Goal: Task Accomplishment & Management: Use online tool/utility

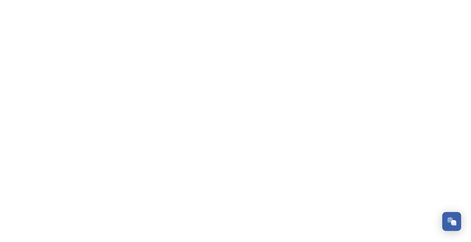
scroll to position [615, 0]
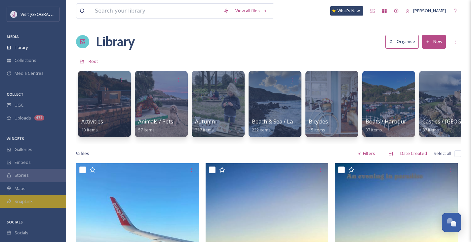
click at [39, 201] on div "SnapLink" at bounding box center [33, 201] width 66 height 13
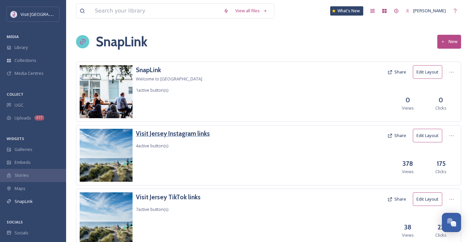
click at [190, 133] on h3 "Visit Jersey Instagram links" at bounding box center [173, 134] width 74 height 10
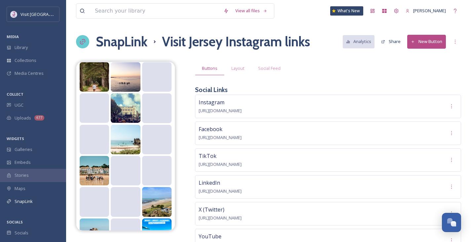
scroll to position [77, 0]
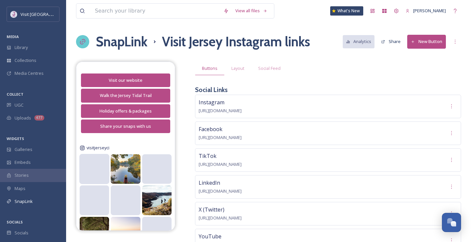
click at [101, 169] on video at bounding box center [94, 168] width 30 height 15
click at [91, 169] on video at bounding box center [94, 168] width 30 height 15
click at [276, 68] on span "Social Feed" at bounding box center [269, 68] width 22 height 6
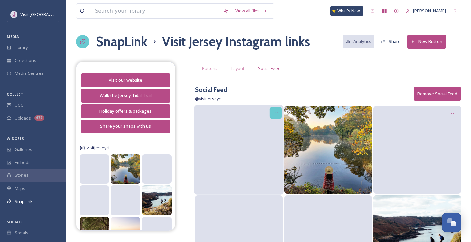
click at [277, 110] on icon at bounding box center [275, 112] width 5 height 5
click at [276, 141] on span "Edit Post" at bounding box center [268, 140] width 18 height 7
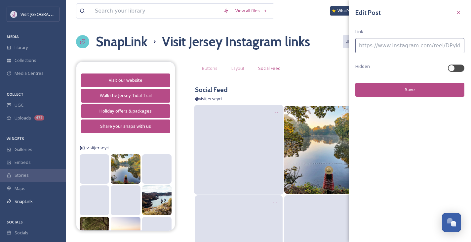
click at [374, 48] on input at bounding box center [410, 45] width 109 height 15
paste input "https://click.jersey.com/social/ig/woodland-walks"
type input "https://click.jersey.com/social/ig/woodland-walks"
click at [418, 91] on button "Save" at bounding box center [410, 90] width 109 height 14
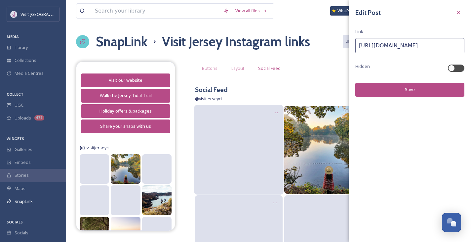
scroll to position [0, 0]
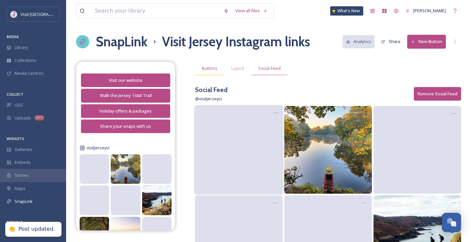
click at [208, 66] on span "Buttons" at bounding box center [210, 68] width 16 height 6
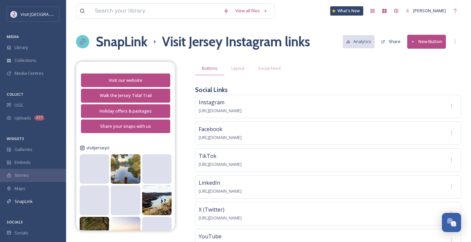
drag, startPoint x: 362, startPoint y: 36, endPoint x: 348, endPoint y: 58, distance: 26.2
click at [348, 58] on div "View all files What's New Mel SnapLink Visit Jersey Instagram links Analytics S…" at bounding box center [268, 228] width 405 height 456
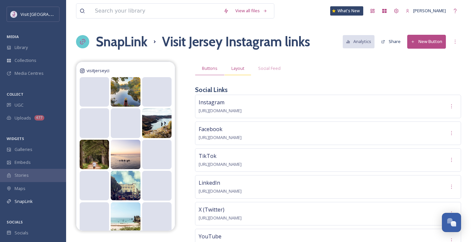
click at [239, 69] on span "Layout" at bounding box center [238, 68] width 13 height 6
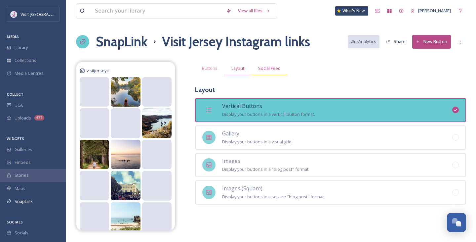
click at [262, 71] on span "Social Feed" at bounding box center [269, 68] width 22 height 6
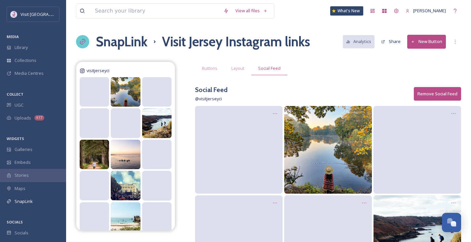
scroll to position [77, 0]
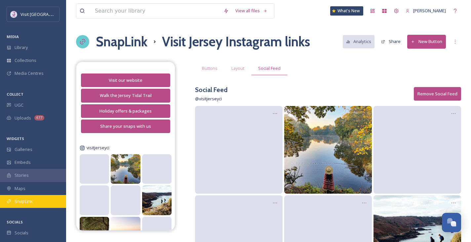
click at [11, 204] on div "SnapLink" at bounding box center [33, 201] width 66 height 13
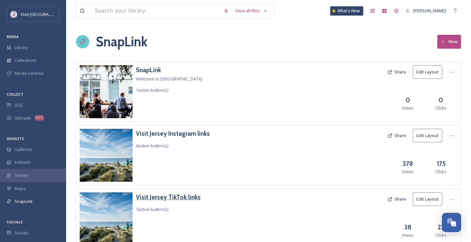
click at [186, 195] on h3 "Visit Jersey TikTok links" at bounding box center [168, 197] width 65 height 10
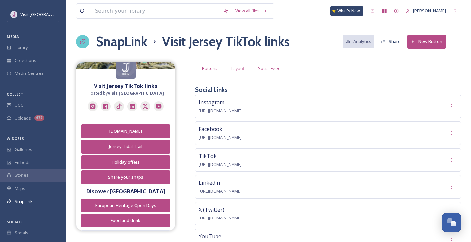
click at [270, 65] on div "Social Feed" at bounding box center [269, 69] width 36 height 14
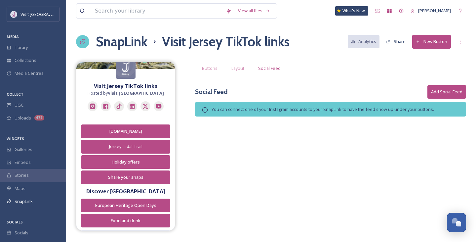
click at [422, 43] on button "New Button" at bounding box center [432, 42] width 39 height 14
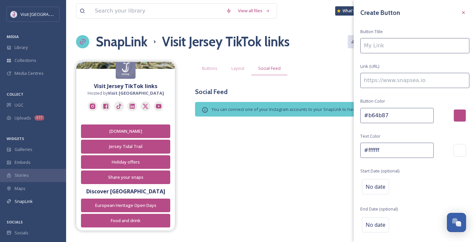
drag, startPoint x: 262, startPoint y: 181, endPoint x: 242, endPoint y: 189, distance: 21.8
click at [262, 181] on div "Visit Jersey TikTok links Hosted by Visit Jersey Jersey.com Jersey Tidal Trail …" at bounding box center [271, 146] width 390 height 169
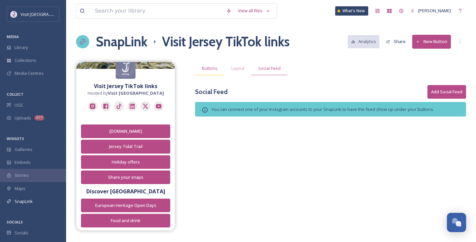
click at [215, 66] on span "Buttons" at bounding box center [210, 68] width 16 height 6
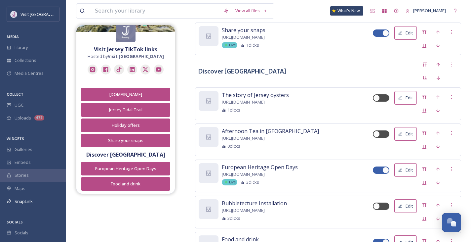
scroll to position [458, 0]
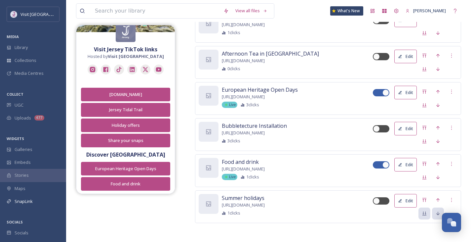
click at [384, 92] on div at bounding box center [386, 92] width 7 height 7
checkbox input "false"
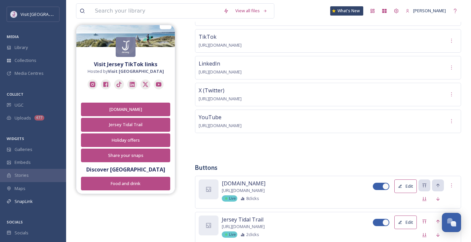
scroll to position [0, 0]
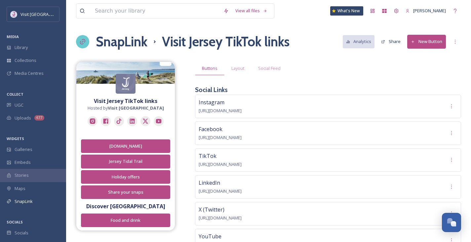
click at [433, 44] on button "New Button" at bounding box center [427, 42] width 39 height 14
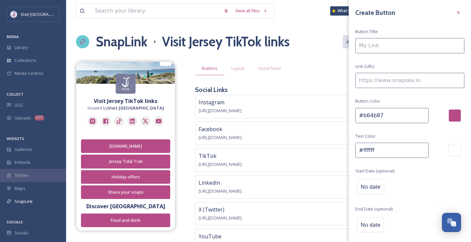
click at [415, 48] on input at bounding box center [410, 45] width 109 height 15
type input "F"
type input "Q"
type input "Woodland walks"
click at [406, 82] on input at bounding box center [410, 80] width 109 height 15
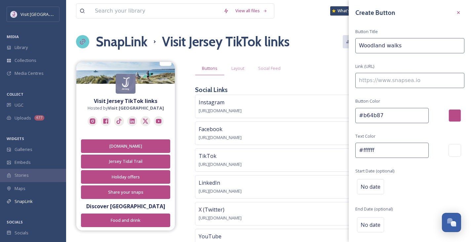
paste input "https://click.jersey.com/social/tt/woodland-walks"
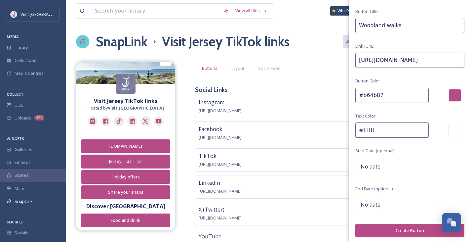
scroll to position [21, 0]
type input "https://click.jersey.com/social/tt/woodland-walks"
click at [413, 229] on button "Create Button" at bounding box center [410, 230] width 109 height 14
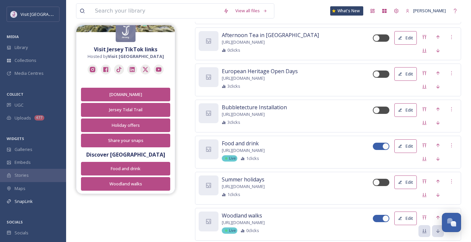
scroll to position [494, 0]
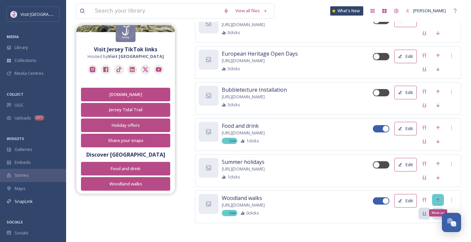
click at [437, 199] on icon at bounding box center [438, 199] width 5 height 5
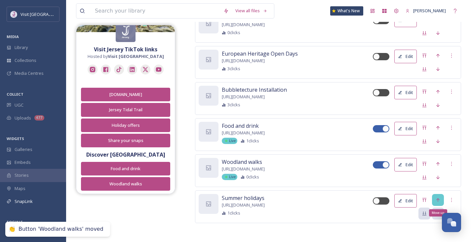
click at [440, 197] on icon at bounding box center [438, 199] width 5 height 5
click at [436, 196] on div "Move up" at bounding box center [438, 200] width 12 height 12
click at [436, 197] on icon at bounding box center [438, 199] width 5 height 5
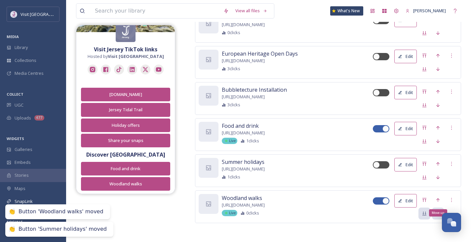
click at [436, 197] on icon at bounding box center [438, 199] width 5 height 5
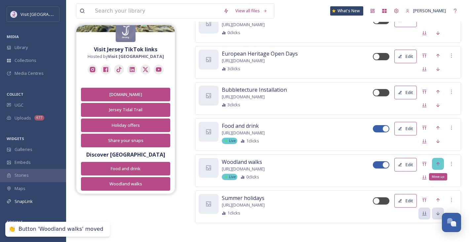
click at [439, 162] on icon at bounding box center [438, 163] width 5 height 5
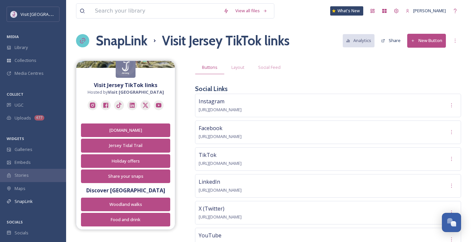
scroll to position [0, 0]
